Goal: Task Accomplishment & Management: Use online tool/utility

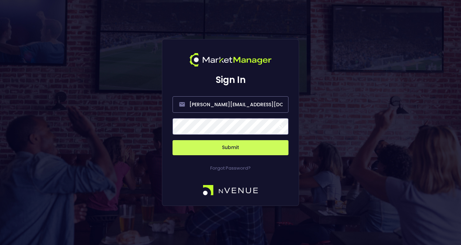
click at [280, 126] on span at bounding box center [280, 127] width 6 height 6
click at [234, 146] on button "Submit" at bounding box center [231, 147] width 116 height 15
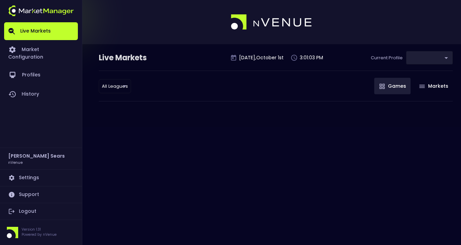
type input "d66ee90f-df8e-430e-a05c-aaf70ad95ad9"
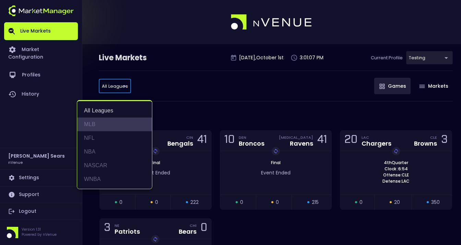
click at [96, 125] on li "MLB" at bounding box center [114, 125] width 75 height 14
type input "MLB"
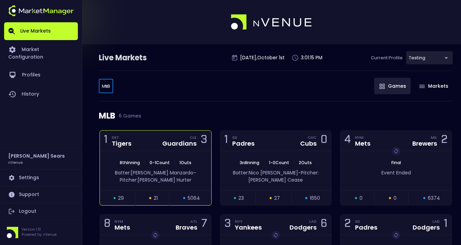
click at [168, 143] on div "Guardians" at bounding box center [179, 144] width 34 height 6
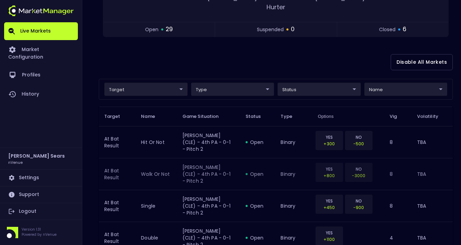
scroll to position [135, 0]
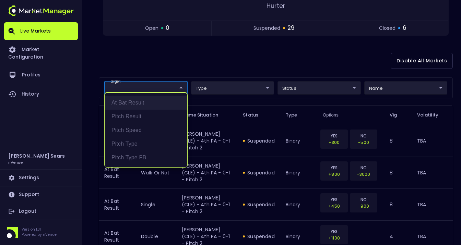
click at [152, 104] on li "At Bat Result" at bounding box center [146, 103] width 83 height 14
type input "At Bat Result"
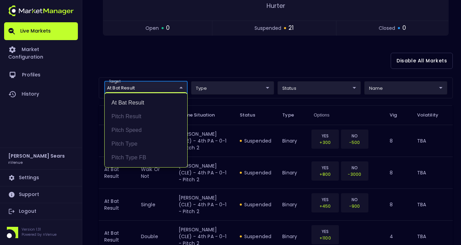
click at [321, 81] on div at bounding box center [230, 122] width 461 height 245
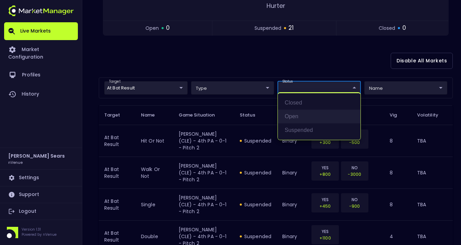
click at [292, 119] on li "open" at bounding box center [319, 117] width 83 height 14
type input "open"
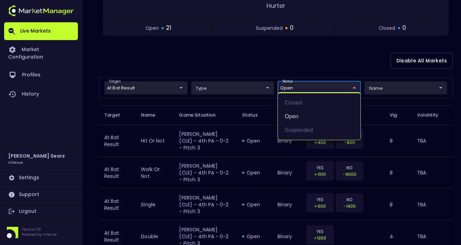
click at [222, 54] on div at bounding box center [230, 122] width 461 height 245
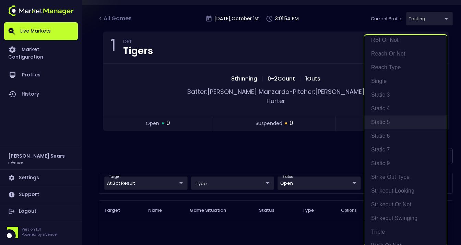
scroll to position [216, 0]
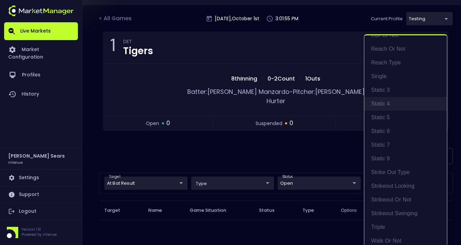
click at [386, 103] on li "Static 4" at bounding box center [405, 104] width 83 height 14
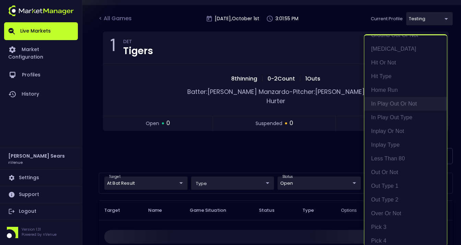
scroll to position [508, 0]
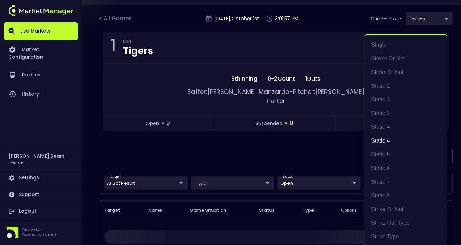
click at [263, 135] on div at bounding box center [230, 122] width 461 height 245
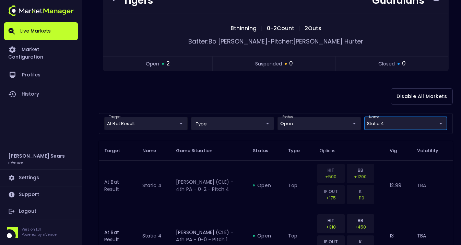
scroll to position [140, 0]
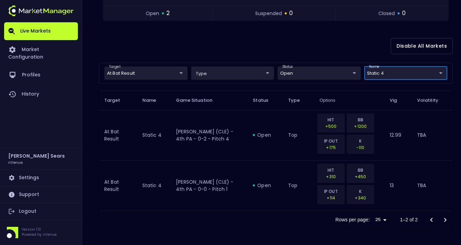
click at [441, 72] on body "Live Markets Market Configuration Profiles History [PERSON_NAME] nVenue Setting…" at bounding box center [230, 53] width 461 height 386
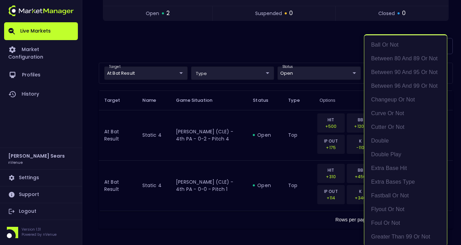
scroll to position [508, 0]
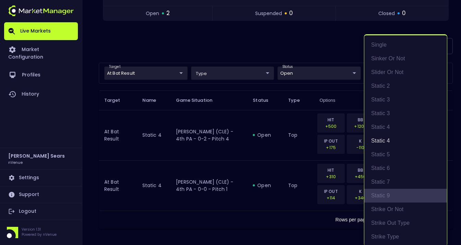
click at [392, 195] on li "Static 9" at bounding box center [405, 196] width 83 height 14
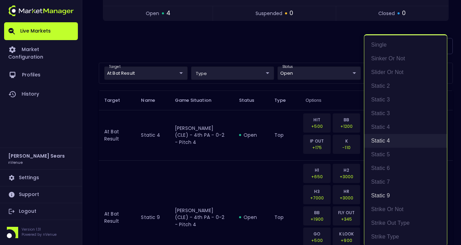
click at [386, 141] on li "Static 4" at bounding box center [405, 141] width 83 height 14
type input "Static 9"
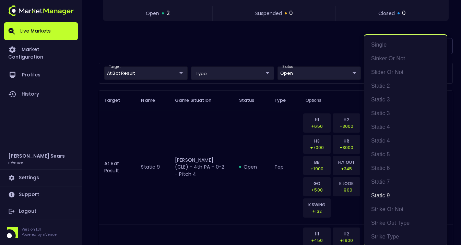
click at [282, 54] on div at bounding box center [230, 122] width 461 height 245
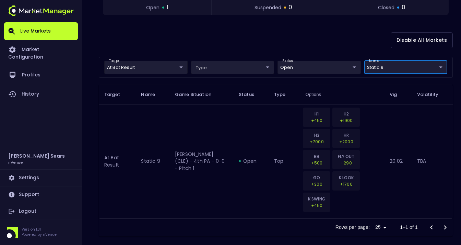
scroll to position [153, 0]
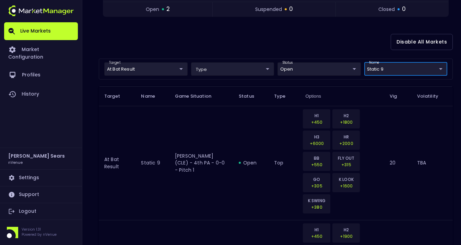
click at [443, 58] on body "Live Markets Market Configuration Profiles History [PERSON_NAME] nVenue Setting…" at bounding box center [230, 108] width 461 height 523
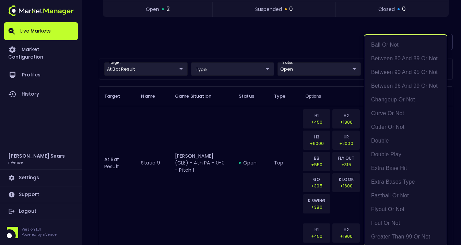
scroll to position [563, 0]
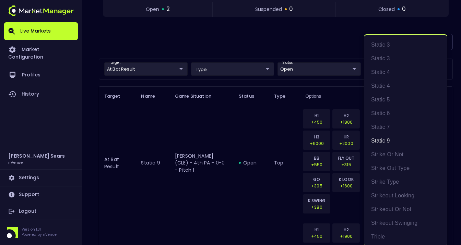
click at [182, 59] on div at bounding box center [230, 122] width 461 height 245
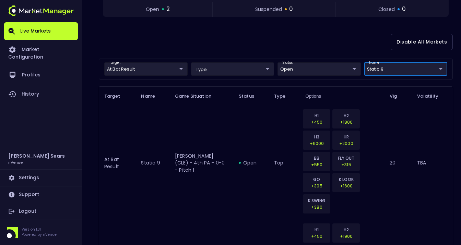
scroll to position [0, 0]
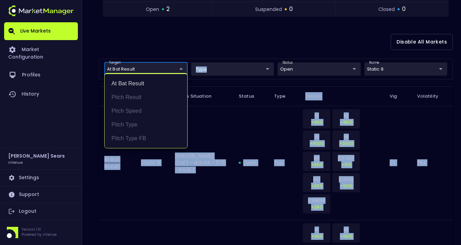
click at [181, 59] on body "Live Markets Market Configuration Profiles History [PERSON_NAME] nVenue Setting…" at bounding box center [230, 108] width 461 height 523
drag, startPoint x: 141, startPoint y: 85, endPoint x: 145, endPoint y: 79, distance: 7.4
click at [141, 85] on li "At Bat Result" at bounding box center [146, 84] width 83 height 14
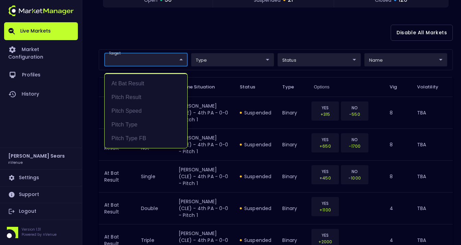
click at [158, 37] on div at bounding box center [230, 122] width 461 height 245
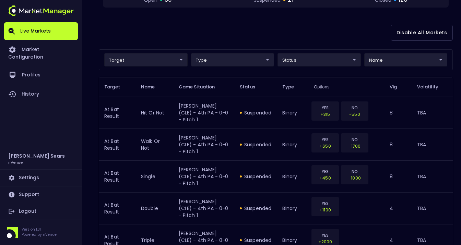
click at [161, 35] on div "Disable All Markets" at bounding box center [276, 32] width 354 height 33
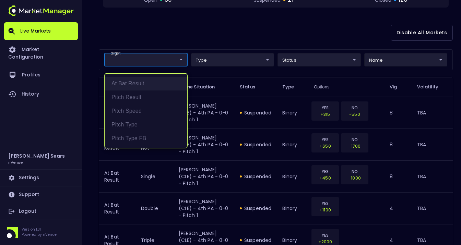
click at [139, 84] on li "At Bat Result" at bounding box center [146, 84] width 83 height 14
type input "At Bat Result"
click at [330, 62] on div at bounding box center [230, 122] width 461 height 245
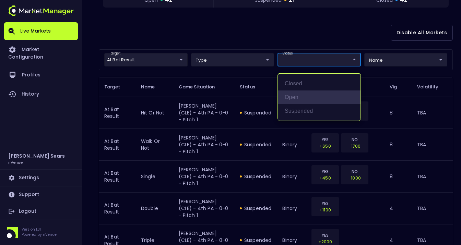
drag, startPoint x: 305, startPoint y: 95, endPoint x: 353, endPoint y: 66, distance: 56.6
click at [308, 94] on li "open" at bounding box center [319, 98] width 83 height 14
type input "open"
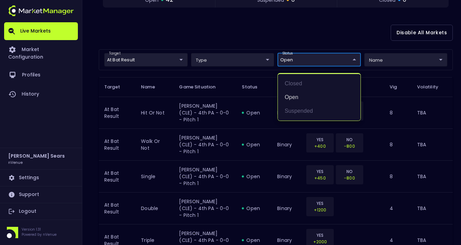
click at [378, 54] on div at bounding box center [230, 122] width 461 height 245
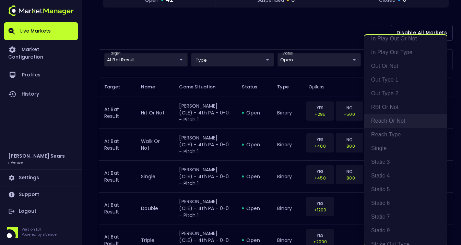
scroll to position [144, 0]
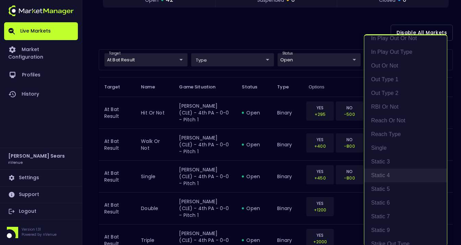
click at [390, 177] on li "Static 4" at bounding box center [405, 176] width 83 height 14
type input "Static 4"
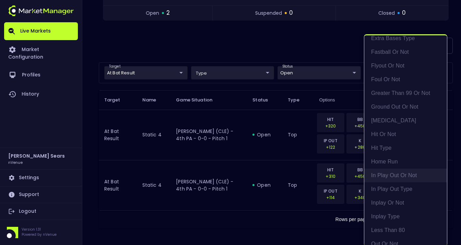
scroll to position [508, 0]
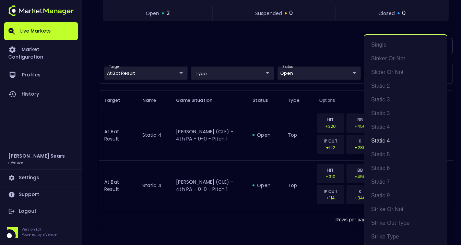
click at [306, 40] on div at bounding box center [230, 122] width 461 height 245
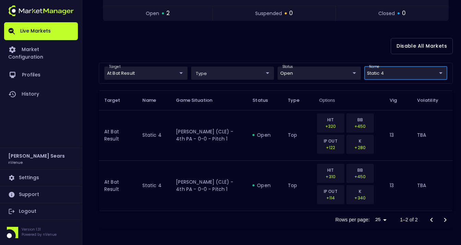
scroll to position [0, 0]
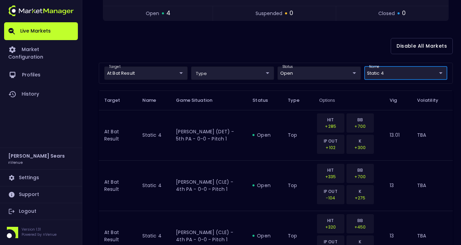
click at [162, 73] on body "Live Markets Market Configuration Profiles History [PERSON_NAME] nVenue Setting…" at bounding box center [230, 103] width 461 height 487
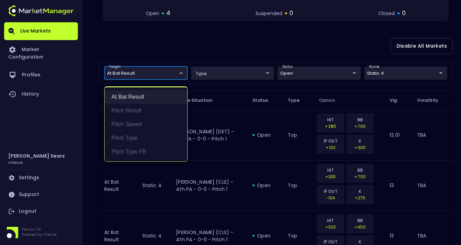
click at [148, 94] on li "At Bat Result" at bounding box center [146, 97] width 83 height 14
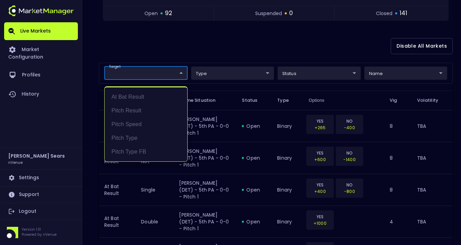
click at [164, 55] on div at bounding box center [230, 122] width 461 height 245
click at [143, 111] on li "Pitch Result" at bounding box center [146, 111] width 83 height 14
type input "Pitch Result"
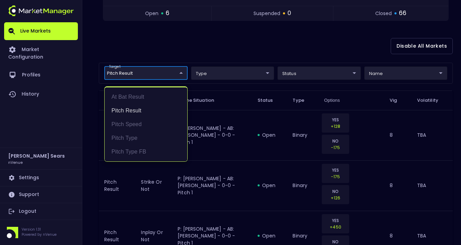
click at [317, 74] on div at bounding box center [230, 122] width 461 height 245
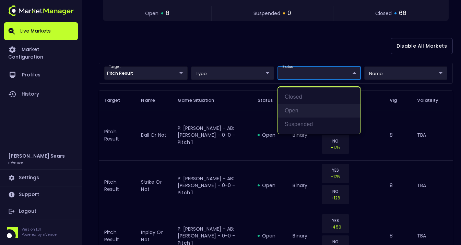
click at [292, 112] on li "open" at bounding box center [319, 111] width 83 height 14
type input "open"
click at [254, 39] on div at bounding box center [230, 122] width 461 height 245
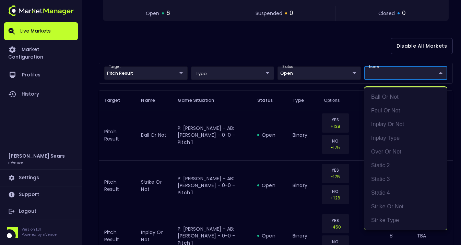
click at [405, 74] on body "Live Markets Market Configuration Profiles History [PERSON_NAME] nVenue Setting…" at bounding box center [230, 185] width 461 height 651
click at [394, 194] on li "static 4" at bounding box center [405, 193] width 83 height 14
type input "static 4"
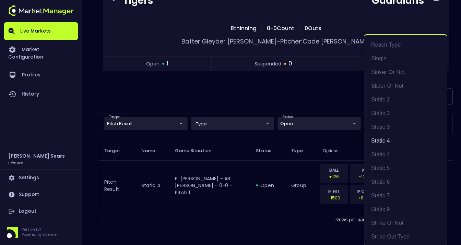
click at [337, 83] on div at bounding box center [230, 122] width 461 height 245
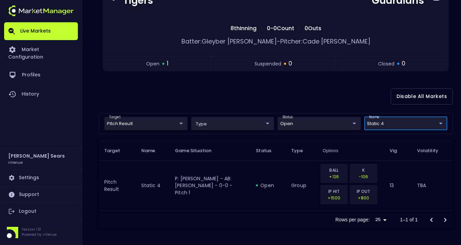
scroll to position [0, 0]
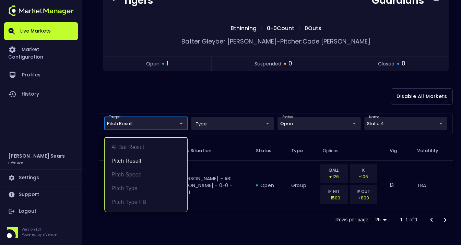
click at [168, 121] on body "Live Markets Market Configuration Profiles History [PERSON_NAME] nVenue Setting…" at bounding box center [230, 77] width 461 height 335
drag, startPoint x: 142, startPoint y: 159, endPoint x: 148, endPoint y: 151, distance: 10.1
click at [142, 159] on li "Pitch Result" at bounding box center [146, 161] width 83 height 14
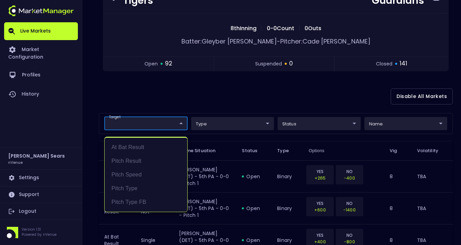
click at [179, 119] on div at bounding box center [230, 122] width 461 height 245
click at [157, 201] on li "Pitch Type FB" at bounding box center [146, 203] width 83 height 14
type input "Pitch Type FB"
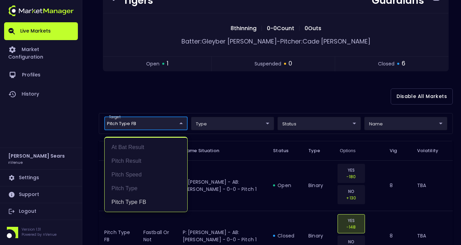
click at [333, 124] on div at bounding box center [230, 122] width 461 height 245
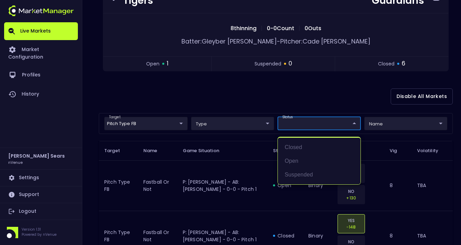
click at [300, 161] on li "open" at bounding box center [319, 161] width 83 height 14
type input "open"
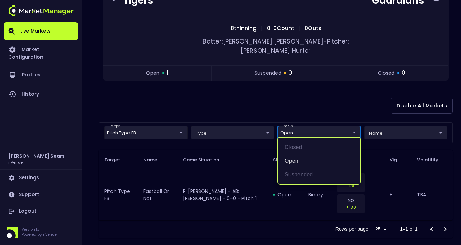
click at [258, 95] on div at bounding box center [230, 122] width 461 height 245
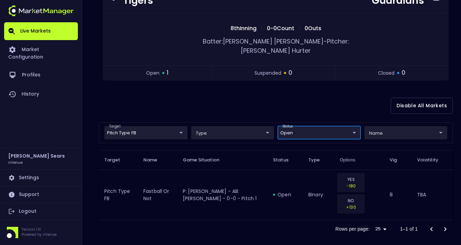
click at [181, 121] on body "Live Markets Market Configuration Profiles History [PERSON_NAME] nVenue Setting…" at bounding box center [230, 82] width 461 height 345
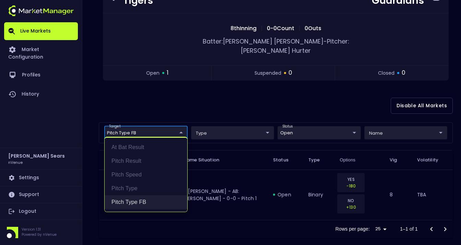
drag, startPoint x: 141, startPoint y: 201, endPoint x: 143, endPoint y: 198, distance: 3.9
click at [141, 201] on li "Pitch Type FB" at bounding box center [146, 203] width 83 height 14
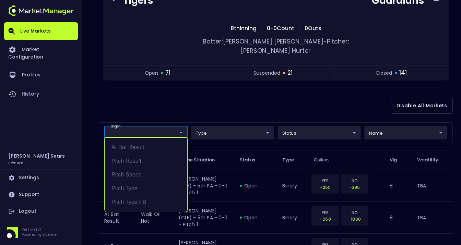
click at [153, 108] on div at bounding box center [230, 122] width 461 height 245
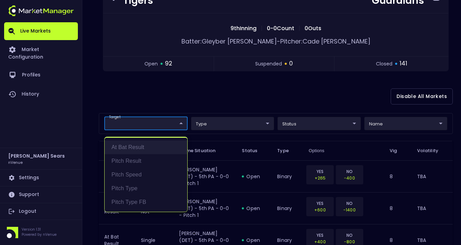
click at [143, 147] on li "At Bat Result" at bounding box center [146, 148] width 83 height 14
type input "At Bat Result"
click at [294, 127] on div at bounding box center [230, 122] width 461 height 245
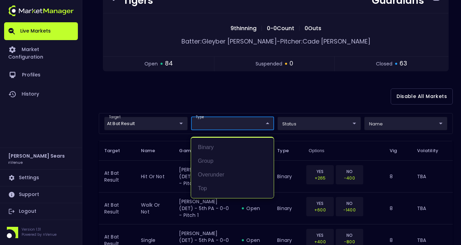
click at [315, 101] on div at bounding box center [230, 122] width 461 height 245
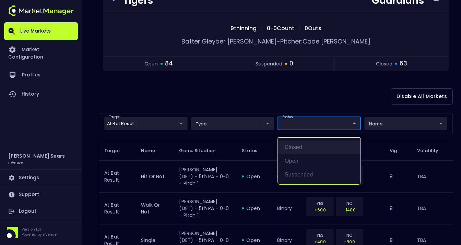
drag, startPoint x: 299, startPoint y: 160, endPoint x: 321, endPoint y: 153, distance: 23.2
click at [303, 158] on li "open" at bounding box center [319, 161] width 83 height 14
type input "open"
click at [388, 126] on div at bounding box center [230, 122] width 461 height 245
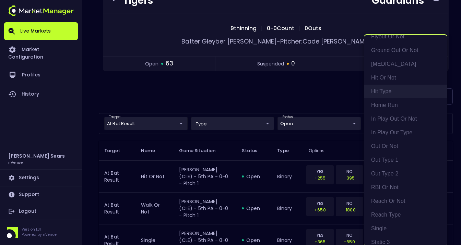
scroll to position [66, 0]
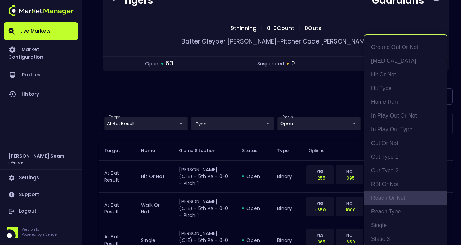
click at [396, 197] on li "reach or not" at bounding box center [405, 199] width 83 height 14
type input "reach or not"
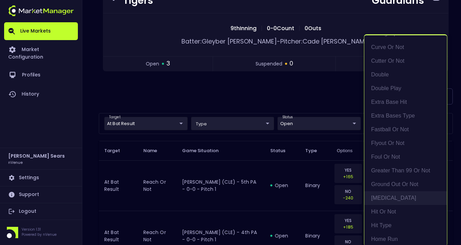
scroll to position [384, 0]
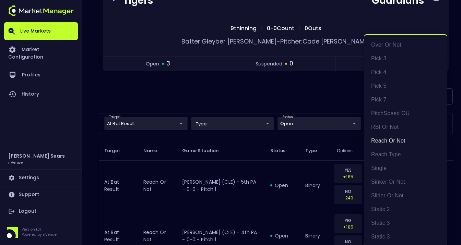
click at [296, 98] on div at bounding box center [230, 122] width 461 height 245
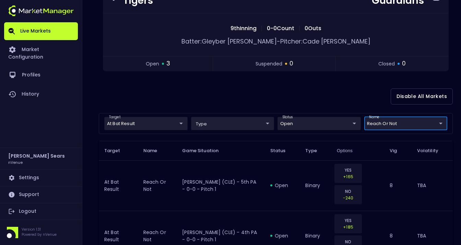
scroll to position [0, 0]
